Goal: Register for event/course

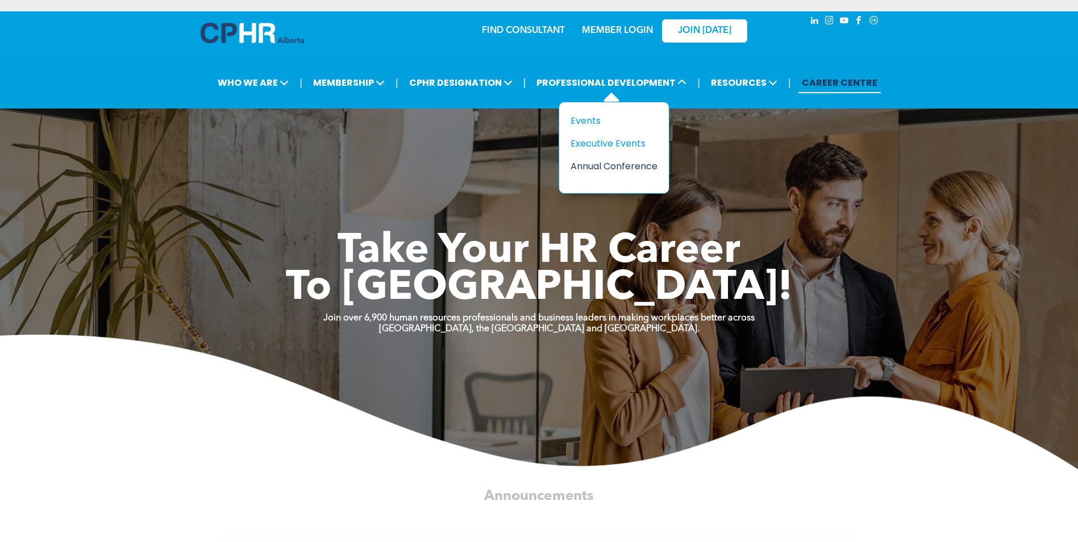
click at [596, 167] on div "Annual Conference" at bounding box center [610, 166] width 78 height 14
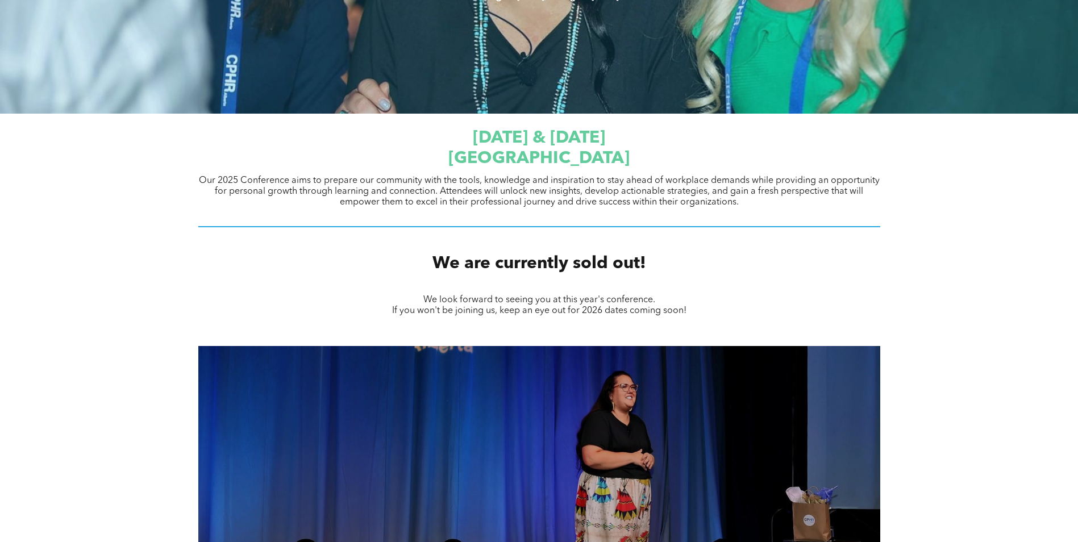
scroll to position [341, 0]
